Goal: Navigation & Orientation: Find specific page/section

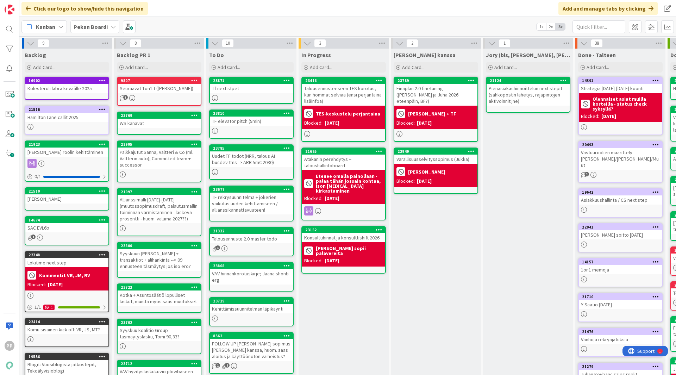
scroll to position [25, 0]
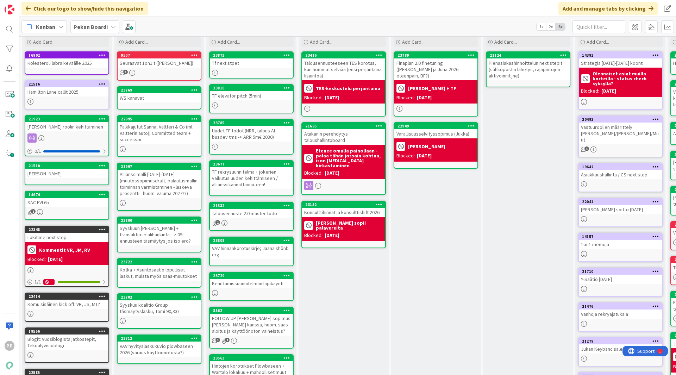
click at [357, 299] on div "In Progress Add Card... 23416 Talousennusteeseen TES korotus, kun hommat selviä…" at bounding box center [343, 240] width 90 height 435
click at [352, 315] on div "In Progress Add Card... 23416 Talousennusteeseen TES korotus, kun hommat selviä…" at bounding box center [343, 240] width 90 height 435
click at [353, 297] on div "In Progress Add Card... 23416 Talousennusteeseen TES korotus, kun hommat selviä…" at bounding box center [343, 240] width 90 height 435
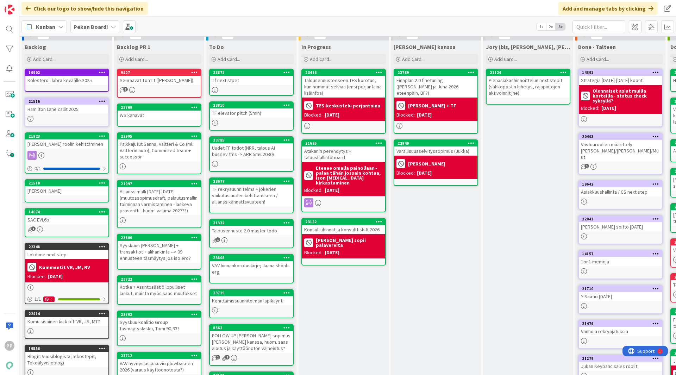
scroll to position [0, 0]
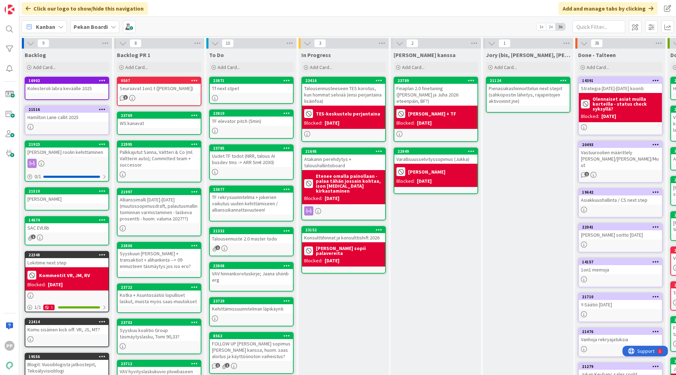
click at [367, 326] on div "In Progress Add Card... 23416 Talousennusteeseen TES korotus, kun hommat selviä…" at bounding box center [343, 266] width 90 height 435
click at [423, 321] on div "[PERSON_NAME] kanssa Add Card... 23789 Finaplan 2.0 finetuning ([PERSON_NAME] j…" at bounding box center [436, 266] width 90 height 435
click at [345, 321] on div "In Progress Add Card... 23416 Talousennusteeseen TES korotus, kun hommat selviä…" at bounding box center [343, 266] width 90 height 435
click at [106, 24] on b "Pekan Boardi" at bounding box center [91, 26] width 34 height 7
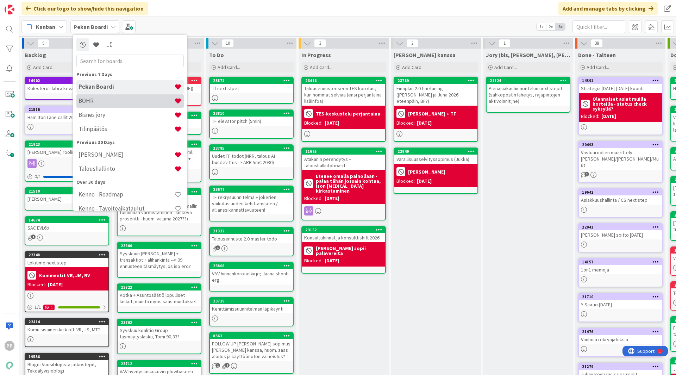
click at [140, 103] on h4 "BOHR" at bounding box center [126, 100] width 96 height 7
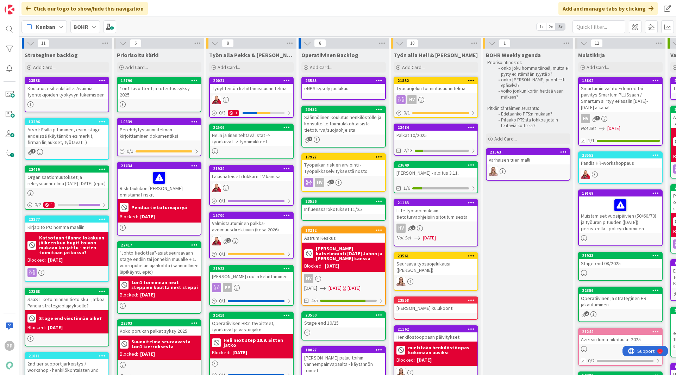
click at [195, 28] on div "Kanban BOHR 1x 2x 3x" at bounding box center [347, 26] width 656 height 19
click at [205, 27] on div "Kanban BOHR 1x 2x 3x" at bounding box center [347, 26] width 656 height 19
click at [205, 25] on div "Kanban BOHR 1x 2x 3x" at bounding box center [347, 26] width 656 height 19
click at [262, 18] on div "Kanban BOHR 1x 2x 3x" at bounding box center [347, 26] width 656 height 19
click at [263, 11] on div "Click our logo to show/hide this navigation Add and manage tabs by clicking" at bounding box center [347, 8] width 656 height 17
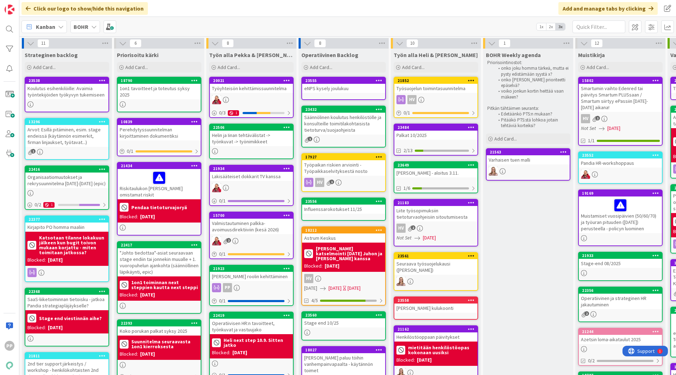
click at [263, 7] on div "Click our logo to show/hide this navigation Add and manage tabs by clicking" at bounding box center [347, 8] width 656 height 17
